Goal: Task Accomplishment & Management: Manage account settings

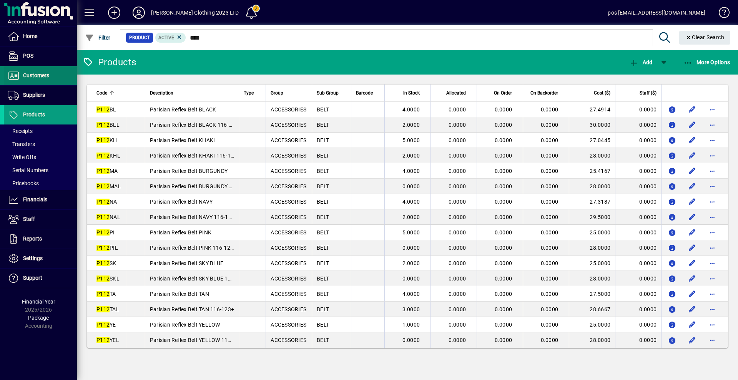
click at [37, 75] on span "Customers" at bounding box center [36, 75] width 26 height 6
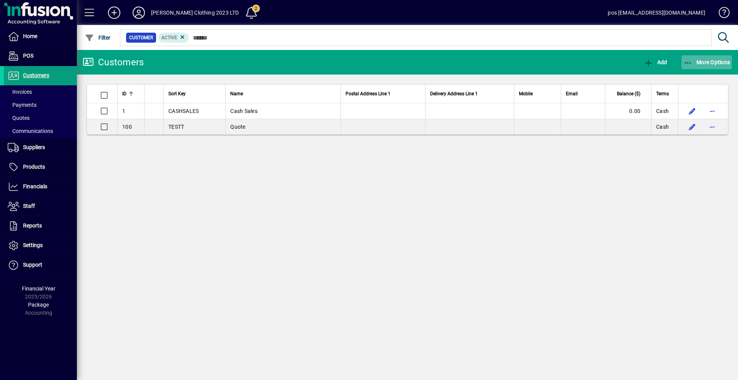
click at [709, 61] on span "More Options" at bounding box center [707, 62] width 47 height 6
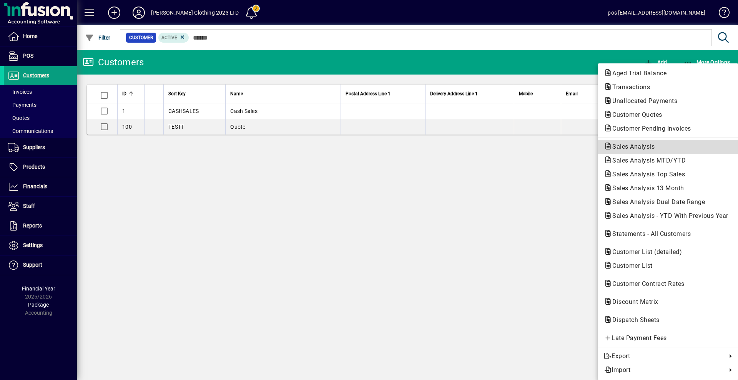
click at [629, 146] on span "Sales Analysis" at bounding box center [631, 146] width 55 height 7
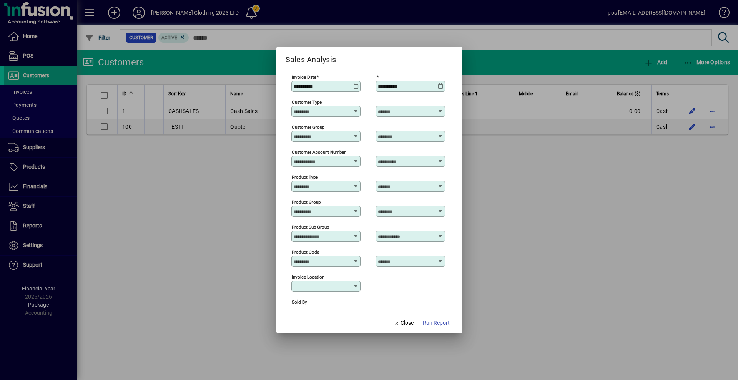
click at [356, 83] on icon at bounding box center [356, 83] width 6 height 0
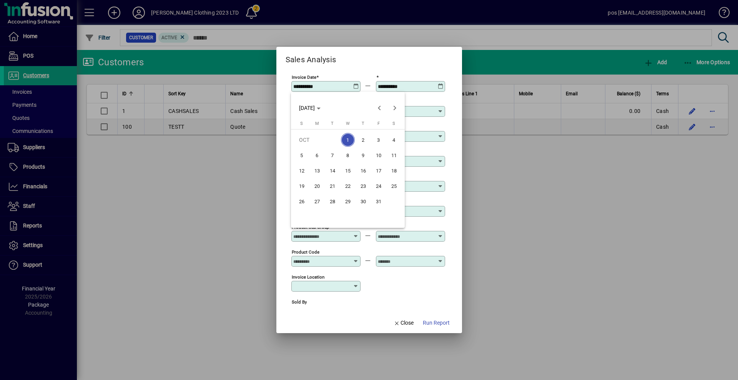
click at [432, 293] on div at bounding box center [369, 190] width 738 height 380
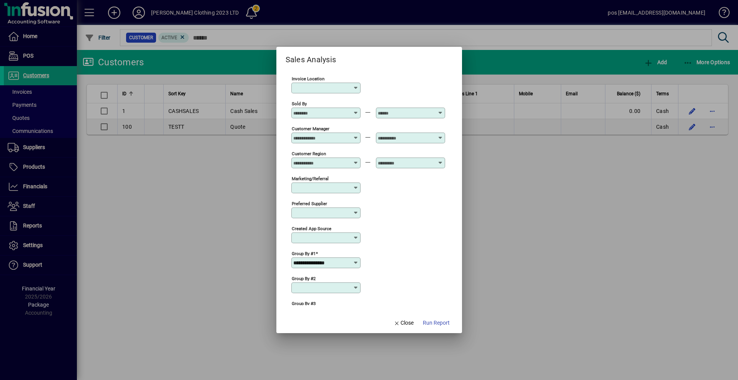
scroll to position [235, 0]
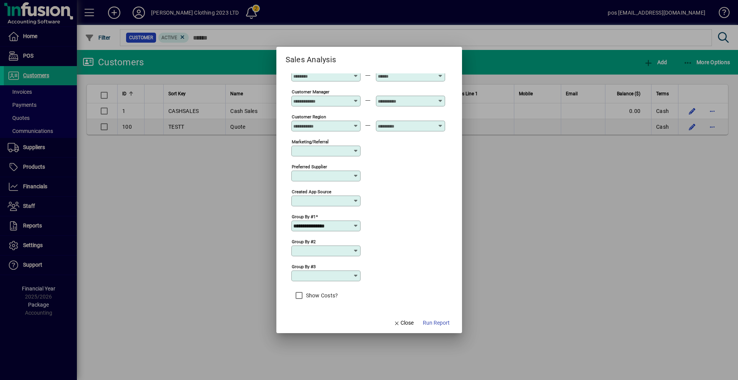
click at [353, 226] on icon at bounding box center [356, 226] width 6 height 6
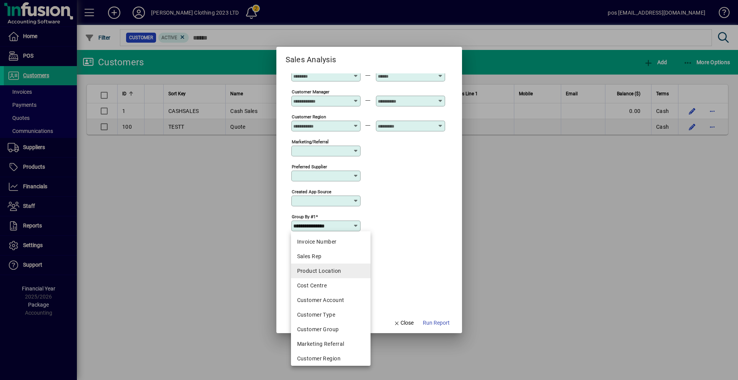
scroll to position [135, 0]
click at [329, 266] on div "Product Code" at bounding box center [330, 268] width 67 height 8
type input "**********"
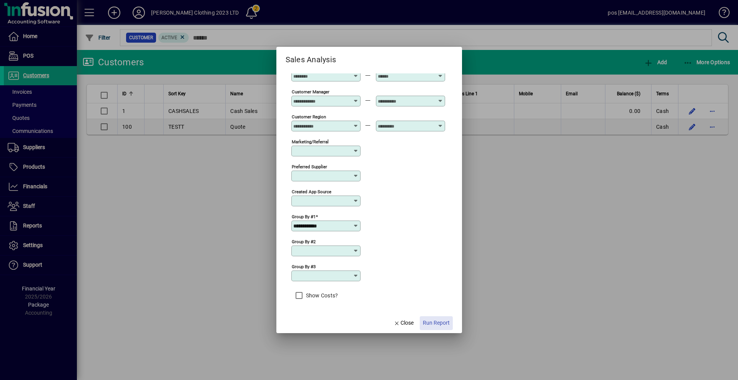
click at [438, 325] on span "Run Report" at bounding box center [436, 323] width 27 height 8
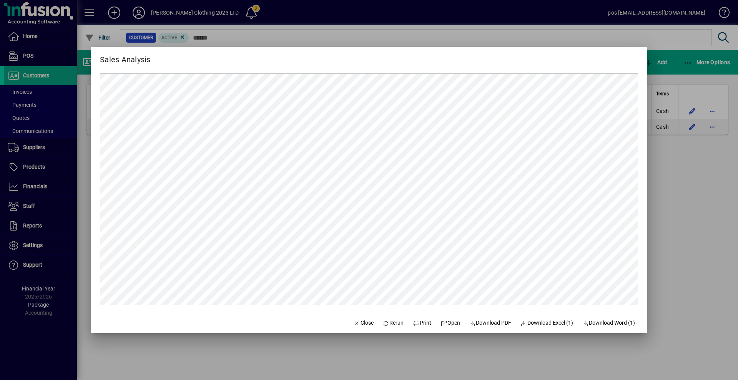
scroll to position [0, 0]
drag, startPoint x: 423, startPoint y: 317, endPoint x: 423, endPoint y: 324, distance: 7.3
click at [423, 320] on button "Print" at bounding box center [422, 323] width 25 height 14
click at [421, 325] on span "Print" at bounding box center [422, 323] width 18 height 8
click at [363, 322] on span "Close" at bounding box center [364, 323] width 20 height 8
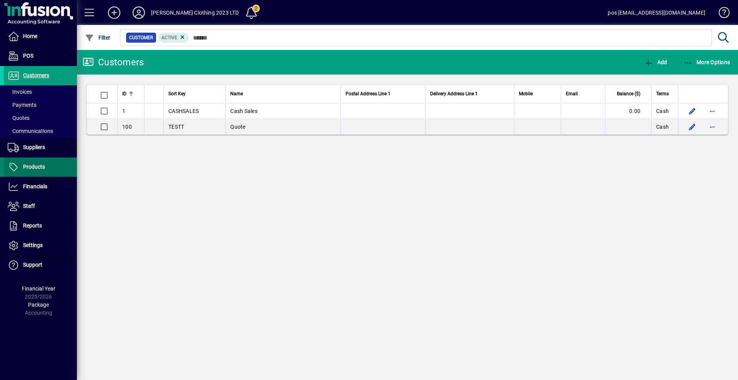
click at [33, 172] on span at bounding box center [40, 167] width 73 height 18
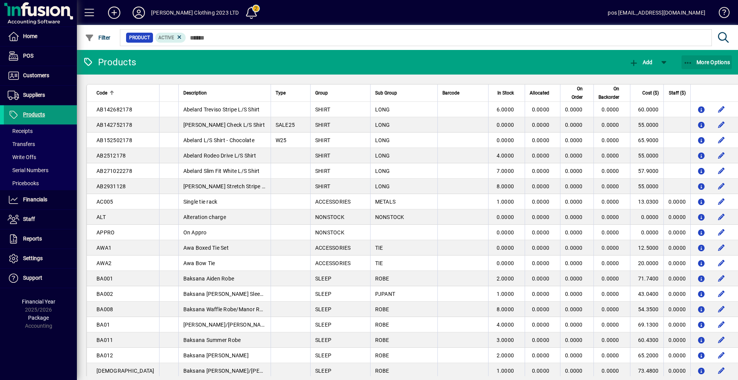
click at [711, 62] on span "More Options" at bounding box center [707, 62] width 47 height 6
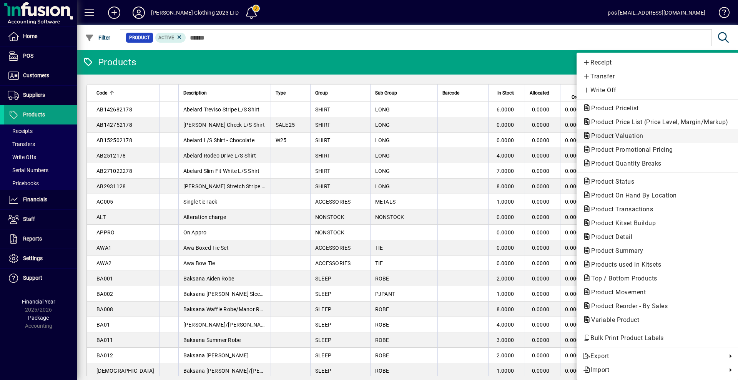
click at [594, 135] on span "Product Valuation" at bounding box center [615, 135] width 65 height 7
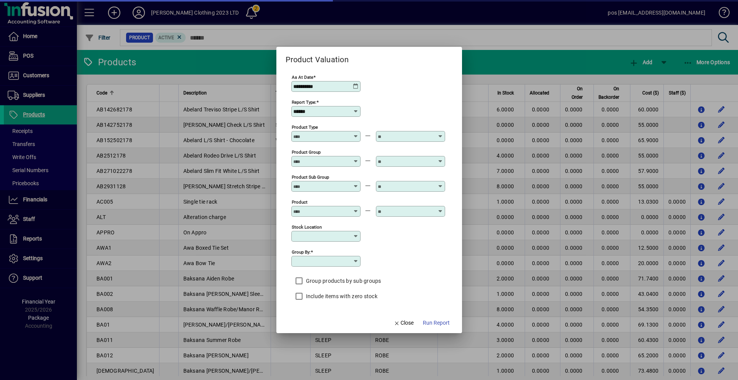
type input "**********"
click at [356, 113] on icon at bounding box center [356, 111] width 6 height 6
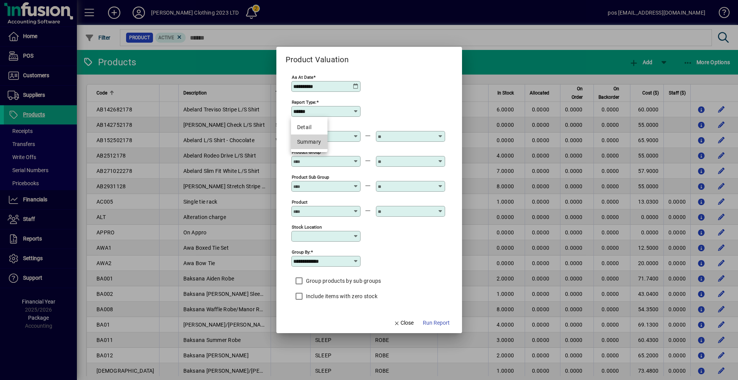
click at [314, 141] on div "Summary" at bounding box center [309, 142] width 24 height 8
type input "*******"
click at [439, 323] on span "Run Report" at bounding box center [436, 323] width 27 height 8
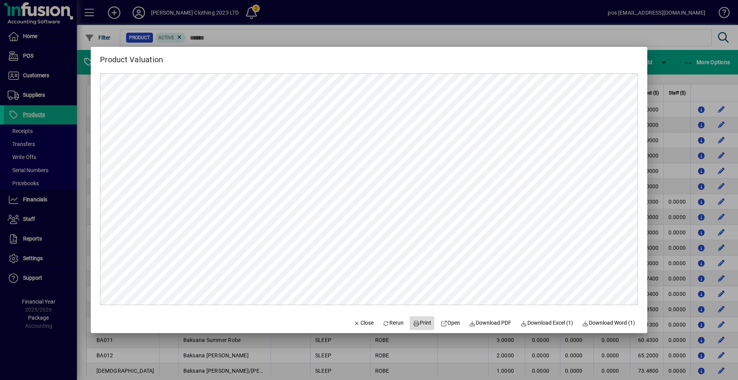
click at [425, 326] on span "Print" at bounding box center [422, 323] width 18 height 8
click at [365, 324] on span "Close" at bounding box center [364, 323] width 20 height 8
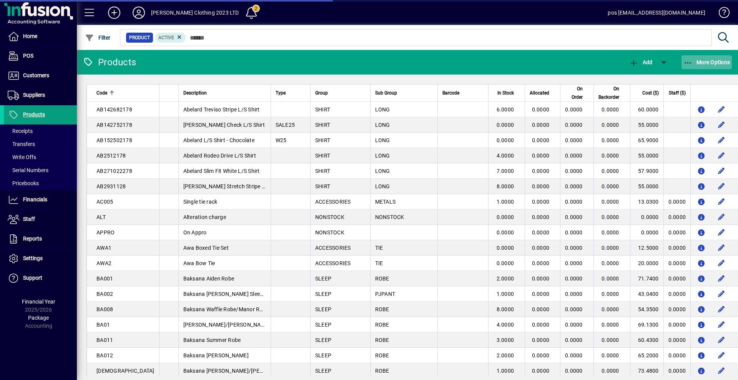
click at [712, 61] on span "More Options" at bounding box center [707, 62] width 47 height 6
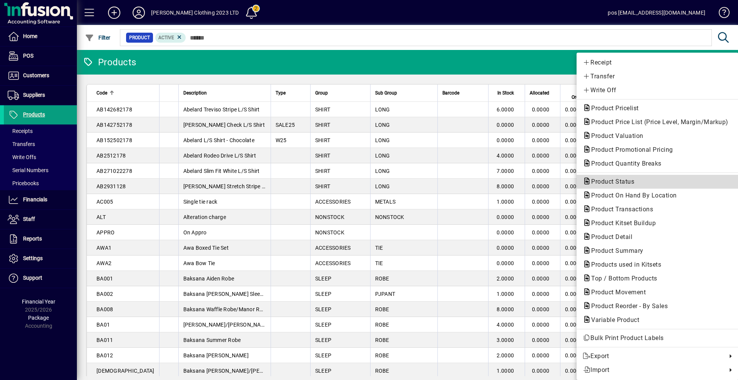
click at [615, 181] on span "Product Status" at bounding box center [610, 181] width 55 height 7
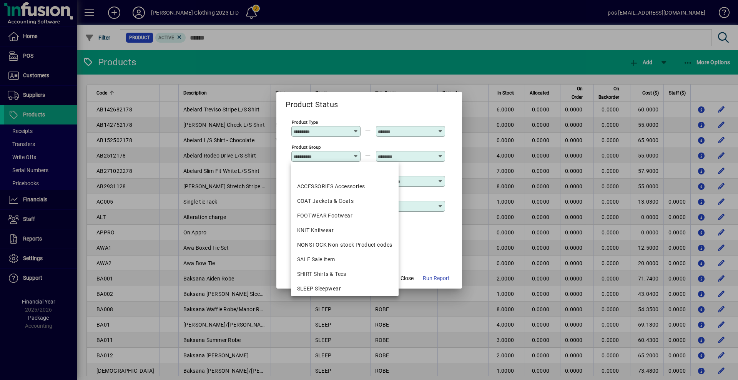
click at [319, 156] on input "Product Group" at bounding box center [321, 156] width 56 height 6
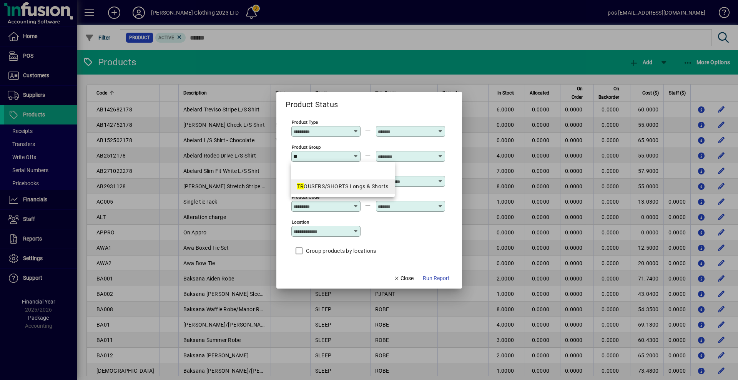
click at [328, 185] on div "TR OUSERS/SHORTS Longs & Shorts" at bounding box center [343, 187] width 92 height 8
type input "**********"
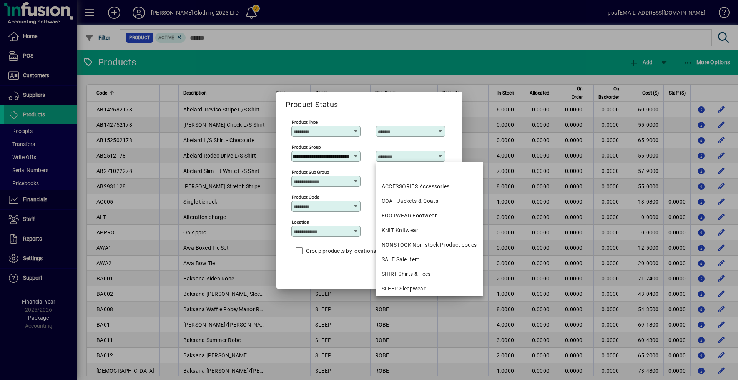
click at [406, 153] on input "text" at bounding box center [406, 156] width 56 height 6
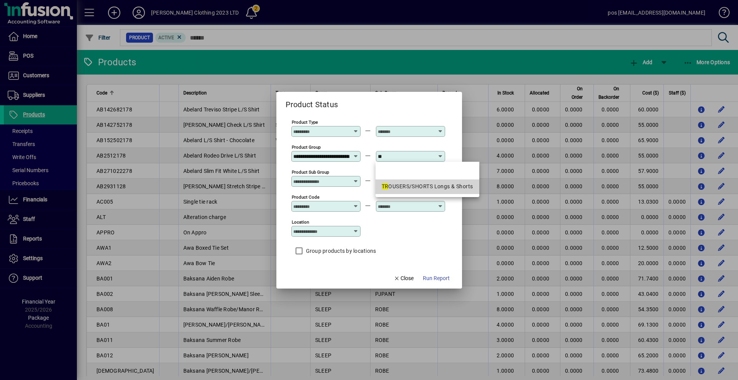
click at [396, 188] on div "TR OUSERS/SHORTS Longs & Shorts" at bounding box center [428, 187] width 92 height 8
type input "**********"
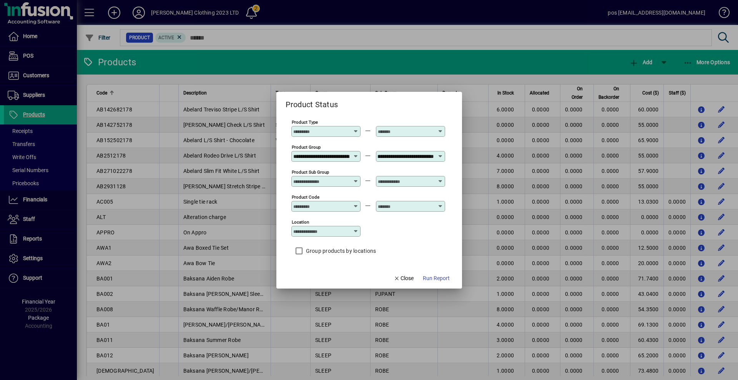
click at [326, 206] on input "Product Code" at bounding box center [321, 206] width 56 height 6
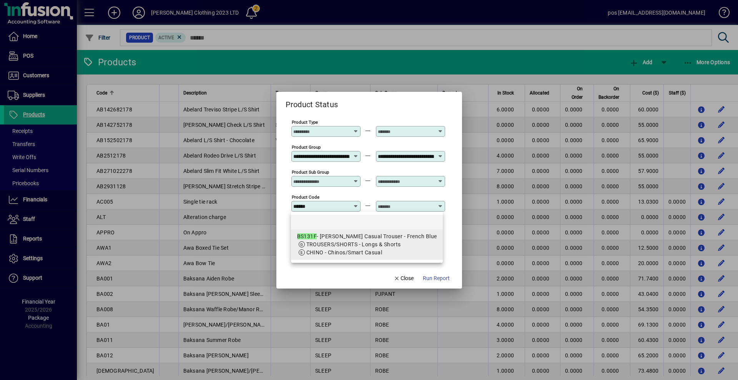
click at [337, 240] on div "BS131F - [PERSON_NAME] Casual Trouser - French Blue" at bounding box center [367, 237] width 140 height 8
type input "**********"
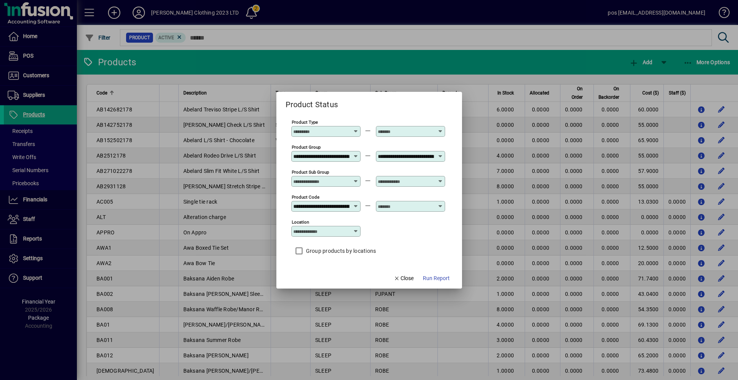
click at [410, 204] on input "text" at bounding box center [406, 206] width 56 height 6
click at [383, 206] on input "********" at bounding box center [406, 206] width 56 height 6
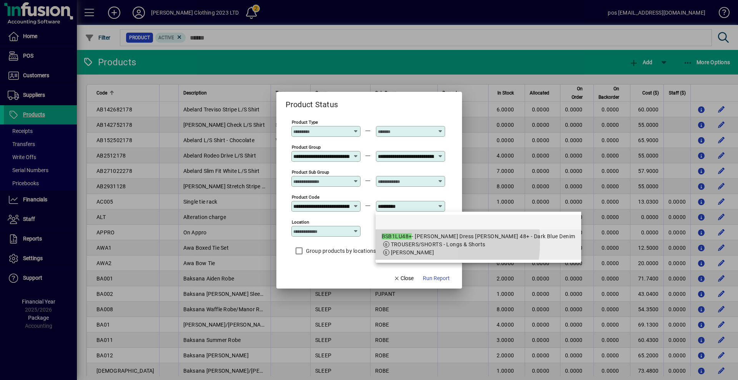
click at [401, 241] on span "TROUSERS/SHORTS - Longs & Shorts" at bounding box center [438, 244] width 95 height 6
type input "**********"
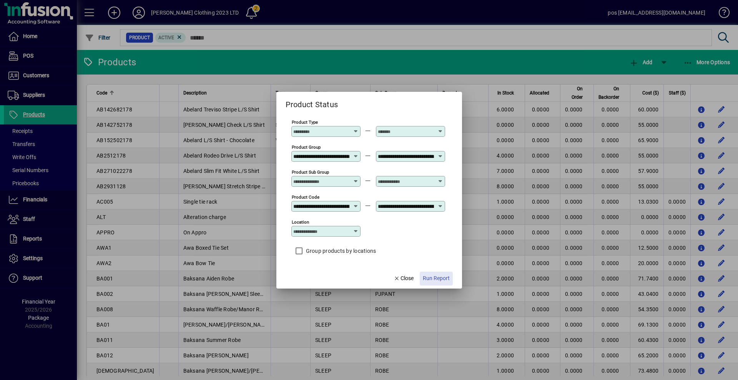
click at [434, 280] on span "Run Report" at bounding box center [436, 279] width 27 height 8
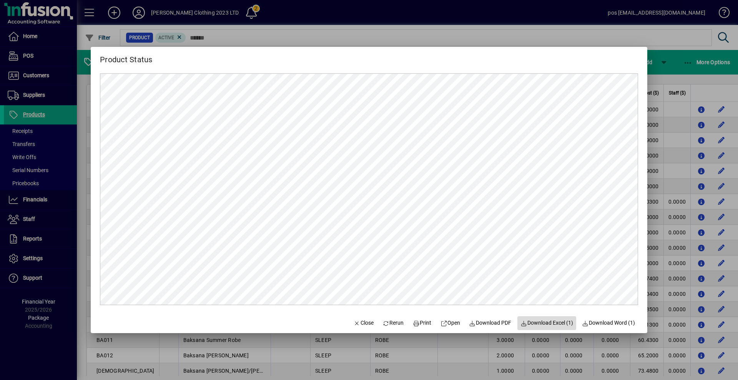
click at [552, 325] on span "Download Excel (1)" at bounding box center [547, 323] width 53 height 8
click at [363, 324] on span "Close" at bounding box center [364, 323] width 20 height 8
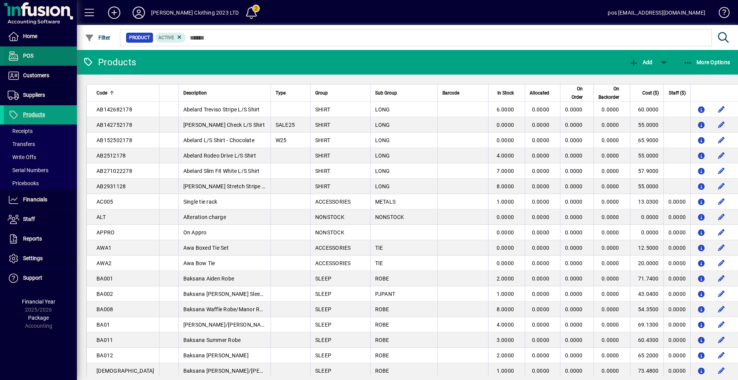
click at [31, 56] on span "POS" at bounding box center [28, 56] width 10 height 6
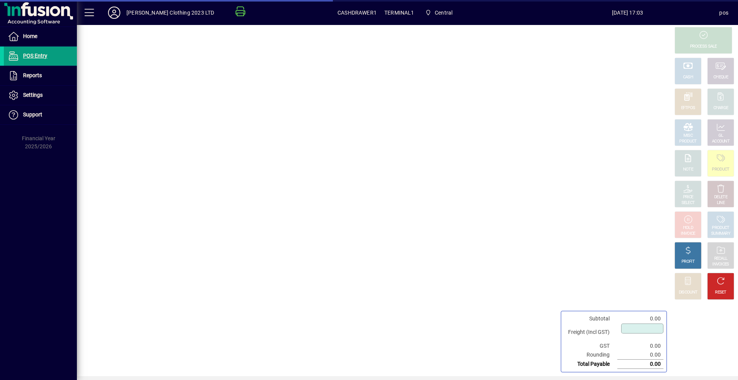
type input "****"
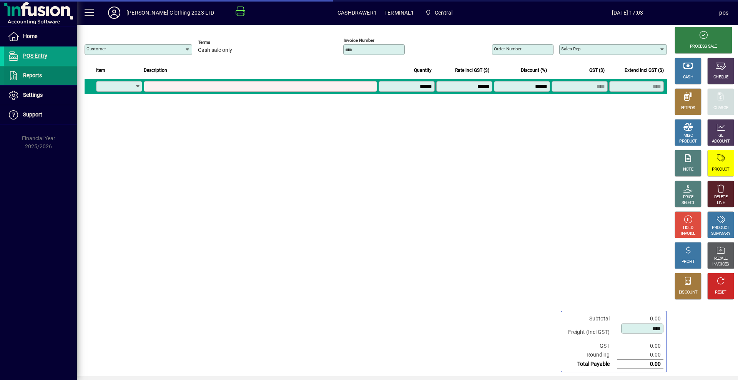
type input "**********"
click at [33, 74] on span "Reports" at bounding box center [32, 75] width 19 height 6
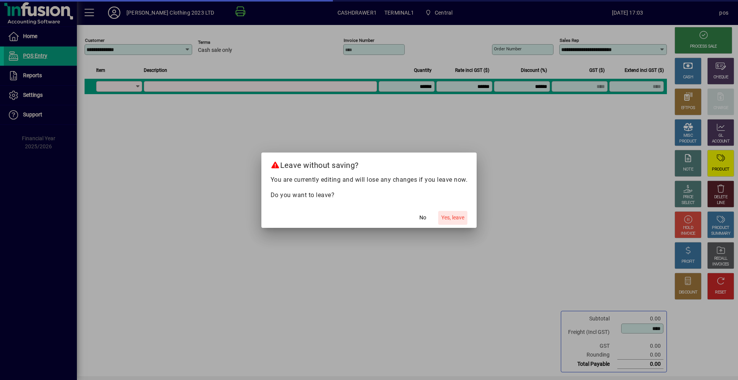
click at [454, 214] on span "Yes, leave" at bounding box center [452, 218] width 23 height 8
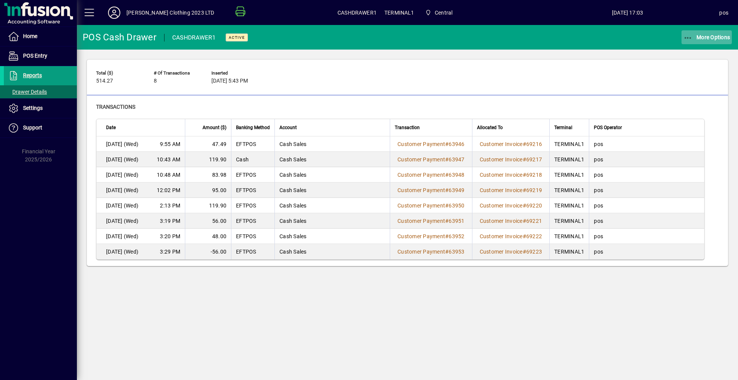
click at [702, 36] on span "More Options" at bounding box center [707, 37] width 47 height 6
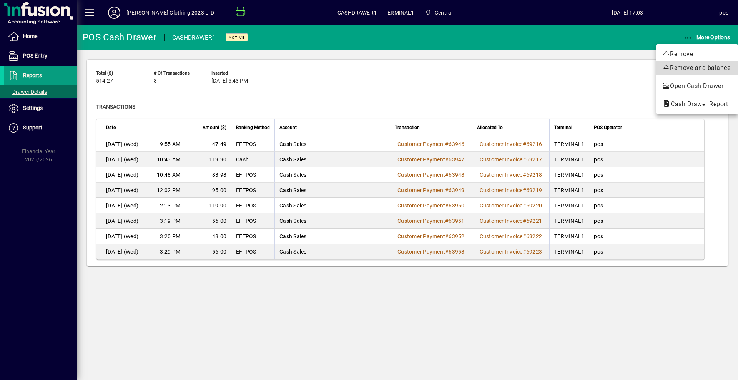
click at [679, 67] on span "Remove and balance" at bounding box center [697, 67] width 70 height 9
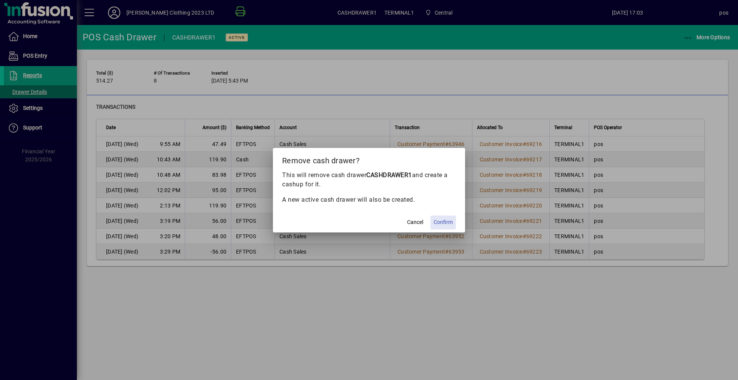
click at [439, 220] on span "Confirm" at bounding box center [443, 222] width 19 height 8
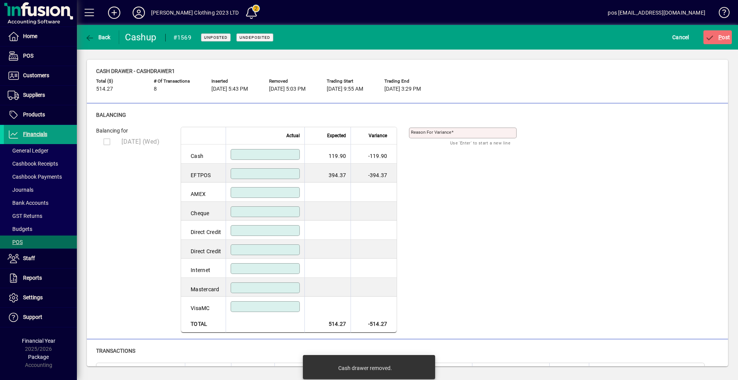
click at [257, 153] on input at bounding box center [266, 154] width 67 height 6
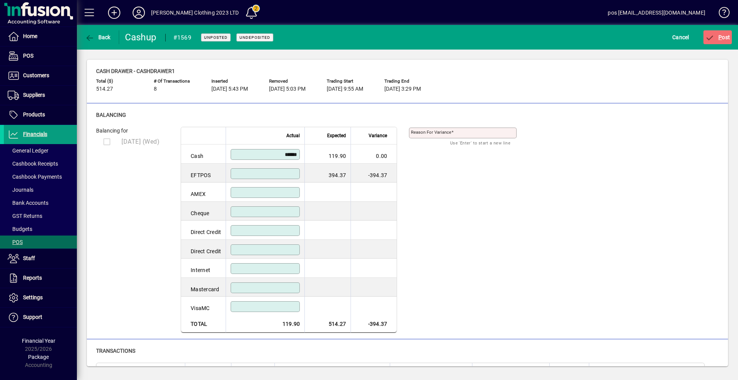
type input "******"
click at [730, 38] on span "P ost" at bounding box center [718, 37] width 25 height 6
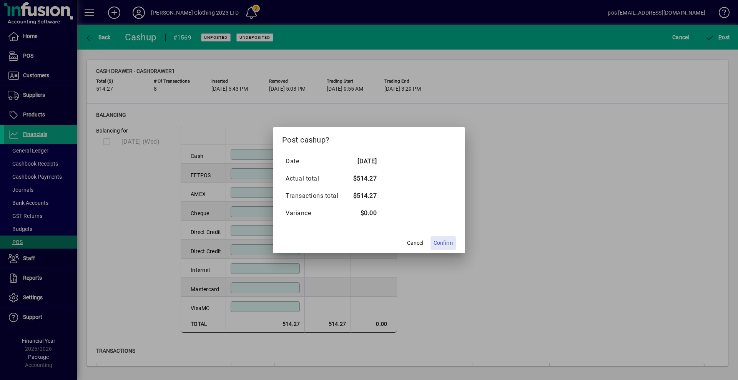
click at [446, 241] on span "Confirm" at bounding box center [443, 243] width 19 height 8
